Goal: Book appointment/travel/reservation

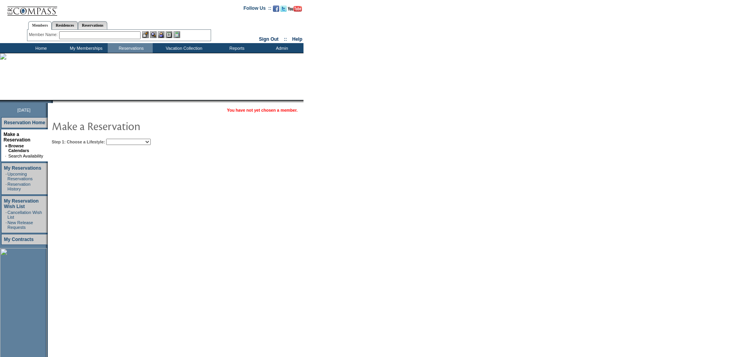
click at [151, 142] on select "Beach Leisure Metropolitan Mountain OIAL for Adventure OIAL for Couples OIAL fo…" at bounding box center [128, 142] width 45 height 6
select select "Beach"
click at [119, 139] on select "Beach Leisure Metropolitan Mountain OIAL for Adventure OIAL for Couples OIAL fo…" at bounding box center [128, 142] width 45 height 6
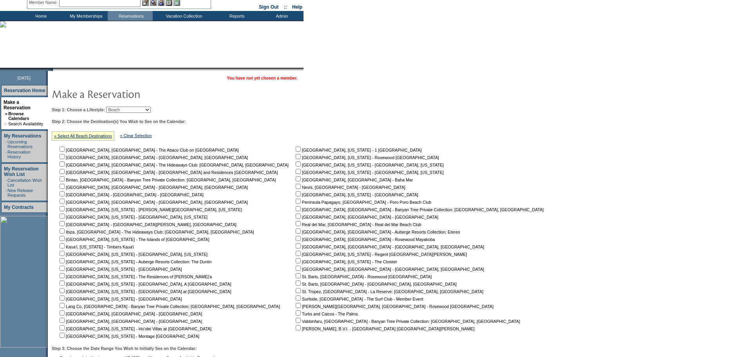
scroll to position [113, 0]
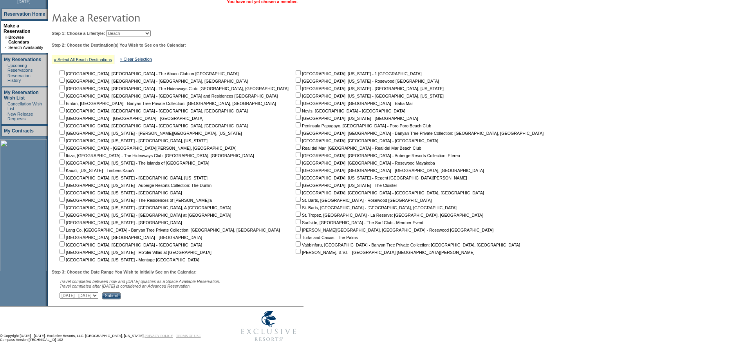
click at [296, 145] on input "checkbox" at bounding box center [298, 147] width 5 height 5
checkbox input "true"
click at [98, 292] on select "[DATE] - [DATE] [DATE] - [DATE] [DATE] - [DATE] [DATE] - [DATE] [DATE] - [DATE]…" at bounding box center [79, 295] width 39 height 6
select select "[DATE]|[DATE]"
click at [64, 292] on select "[DATE] - [DATE] [DATE] - [DATE] [DATE] - [DATE] [DATE] - [DATE] [DATE] - [DATE]…" at bounding box center [79, 295] width 39 height 6
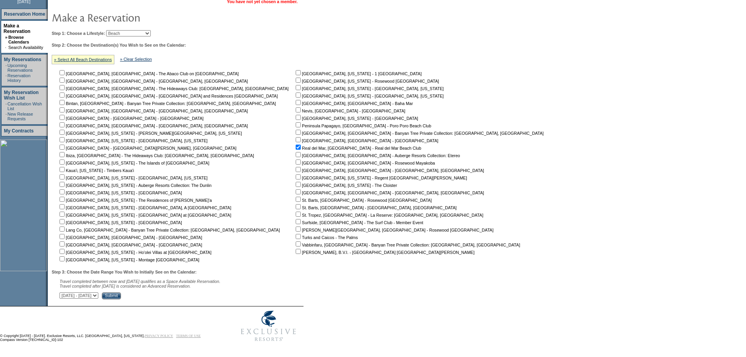
click at [121, 293] on input "Submit" at bounding box center [111, 295] width 19 height 7
